Goal: Contribute content

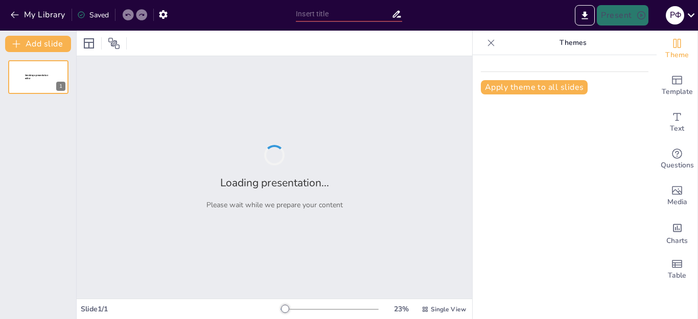
type input "оцінювання"
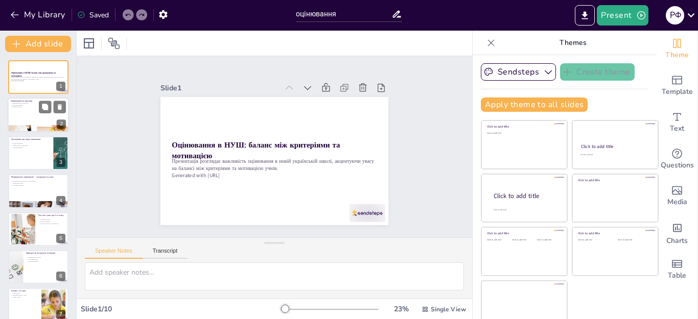
click at [24, 117] on div at bounding box center [38, 115] width 61 height 35
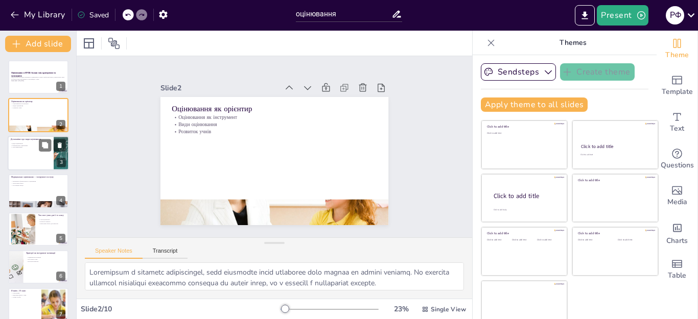
click at [26, 159] on div at bounding box center [38, 153] width 61 height 35
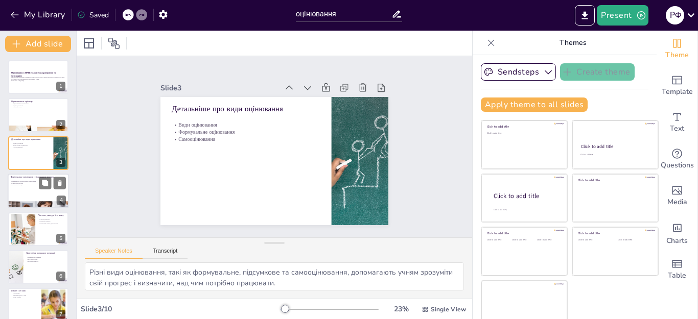
click at [25, 188] on div at bounding box center [38, 191] width 61 height 35
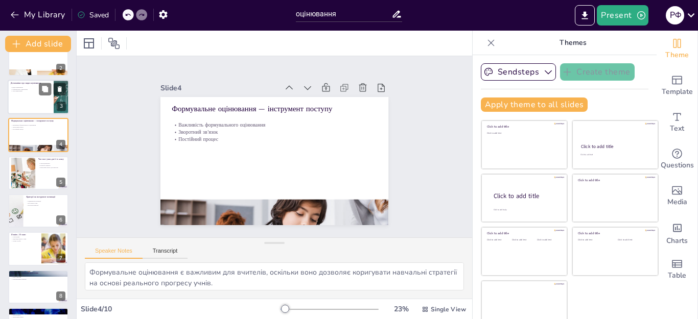
scroll to position [107, 0]
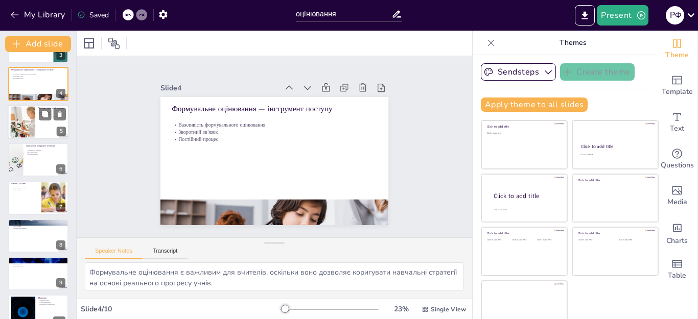
click at [25, 117] on div at bounding box center [22, 121] width 47 height 31
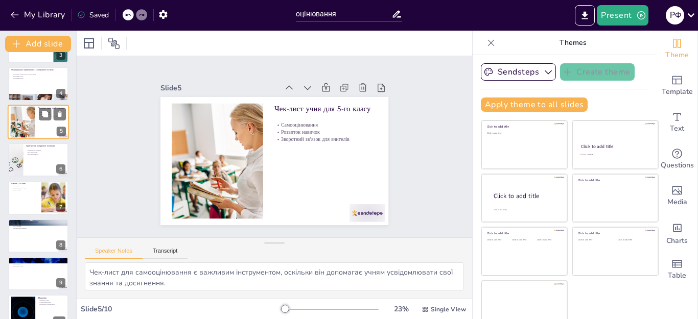
scroll to position [43, 0]
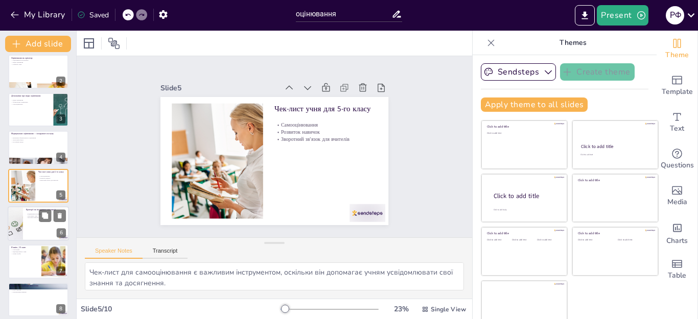
click at [21, 223] on div at bounding box center [15, 224] width 52 height 35
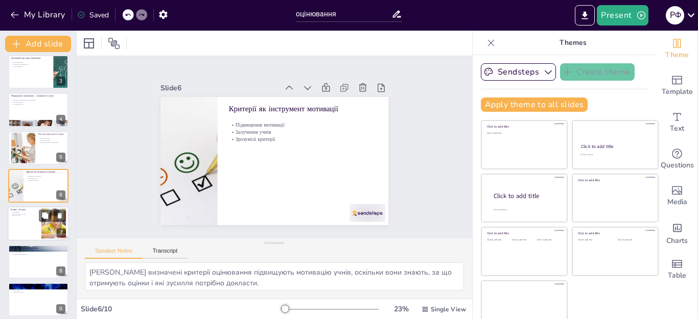
scroll to position [125, 0]
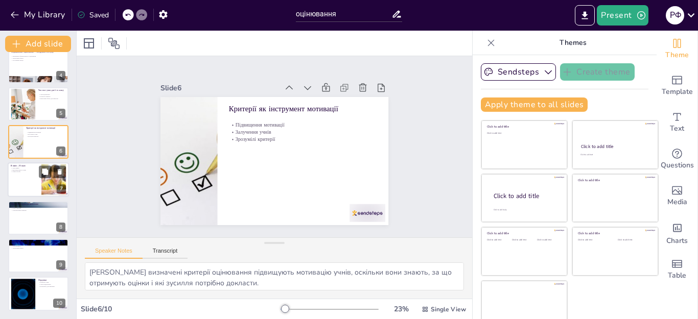
click at [27, 171] on p "Мовні засоби" at bounding box center [25, 172] width 28 height 2
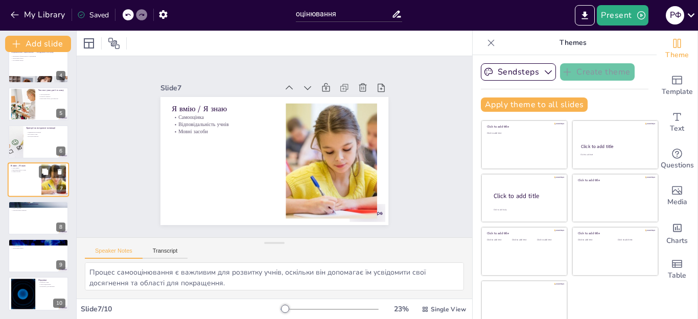
scroll to position [10, 0]
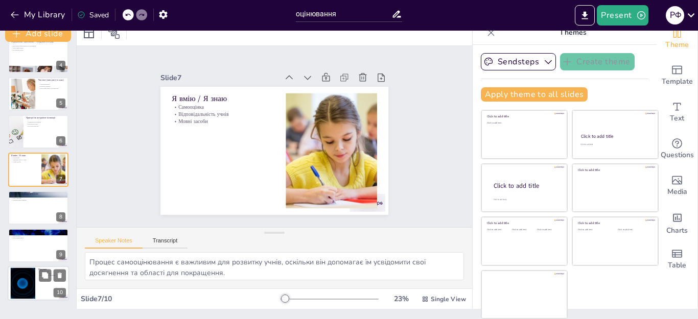
click at [26, 291] on div at bounding box center [22, 283] width 55 height 31
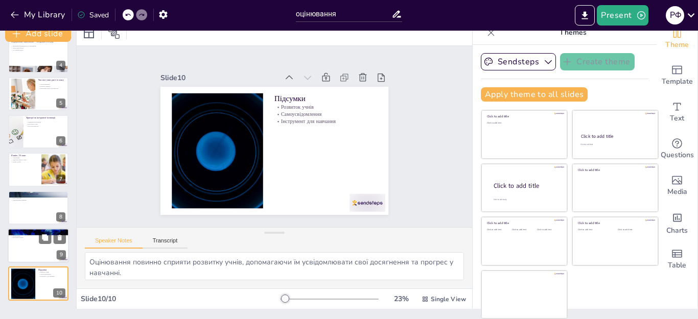
click at [26, 243] on div at bounding box center [38, 245] width 61 height 35
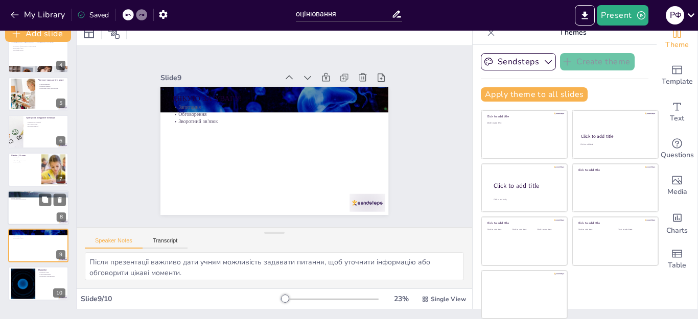
click at [27, 214] on div at bounding box center [38, 208] width 61 height 35
type textarea "Володіння культурою мовлення є важливим для ефективного спілкування, оскільки ц…"
